Goal: Task Accomplishment & Management: Complete application form

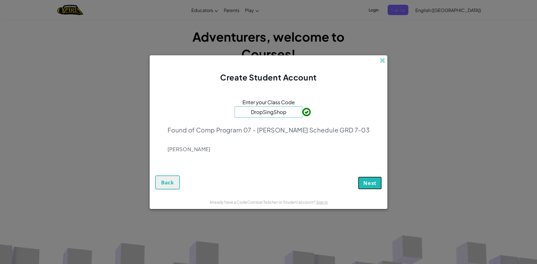
click at [371, 187] on button "Next" at bounding box center [370, 183] width 24 height 13
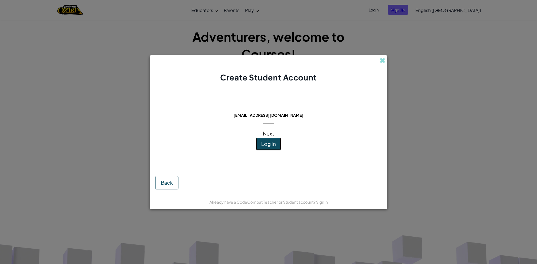
click at [278, 146] on button "Log In" at bounding box center [268, 144] width 25 height 13
